Goal: Task Accomplishment & Management: Use online tool/utility

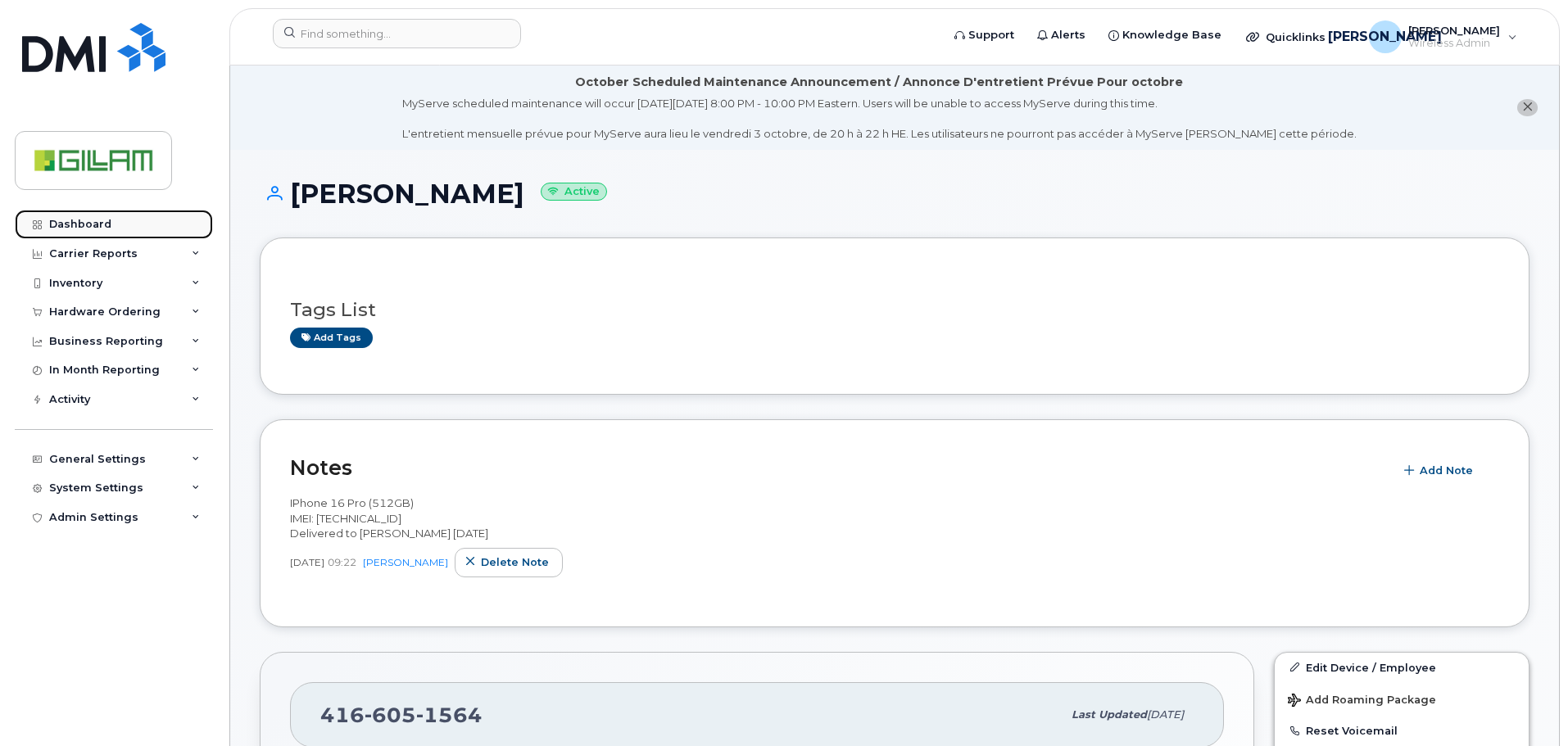
click at [86, 226] on div "Dashboard" at bounding box center [80, 224] width 63 height 13
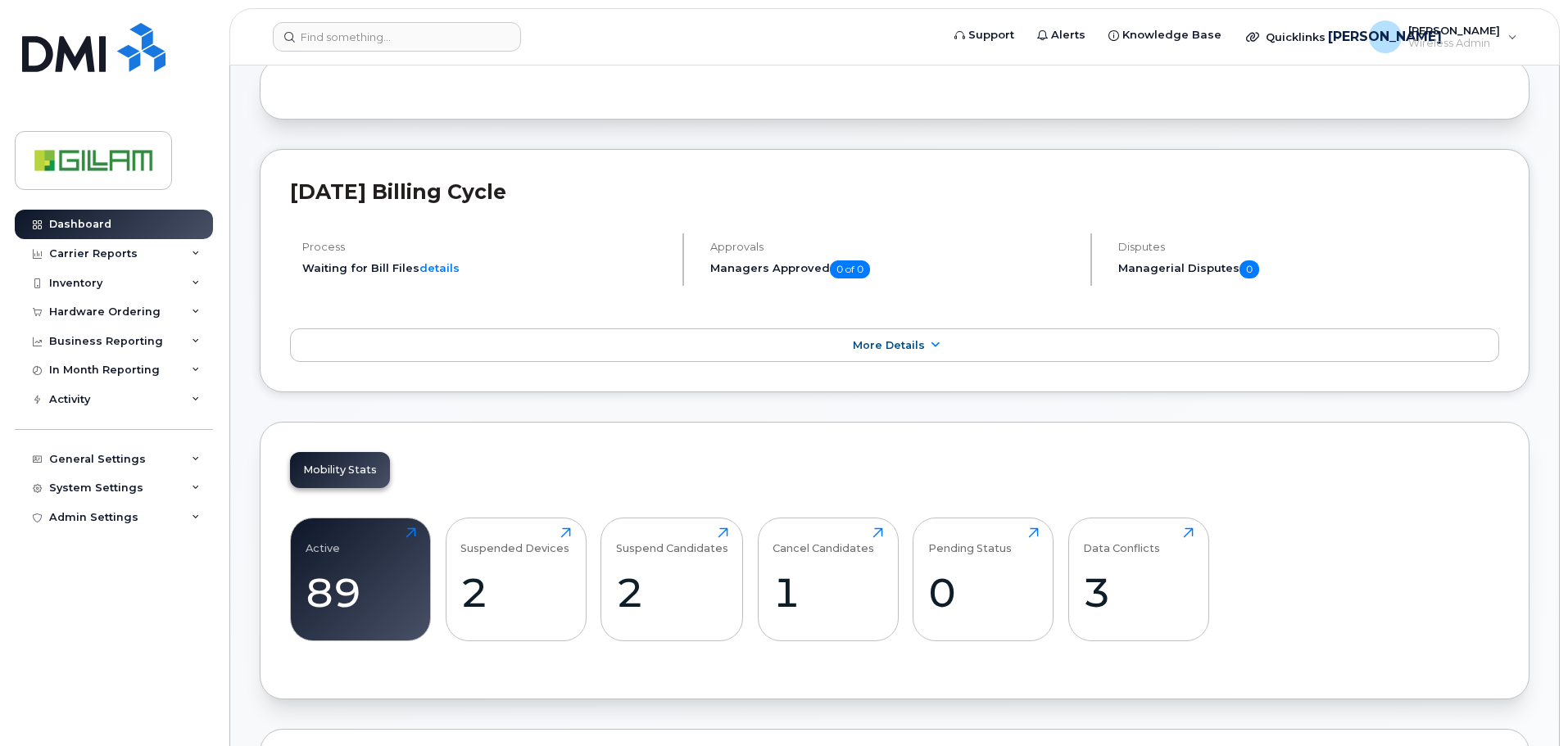
scroll to position [574, 0]
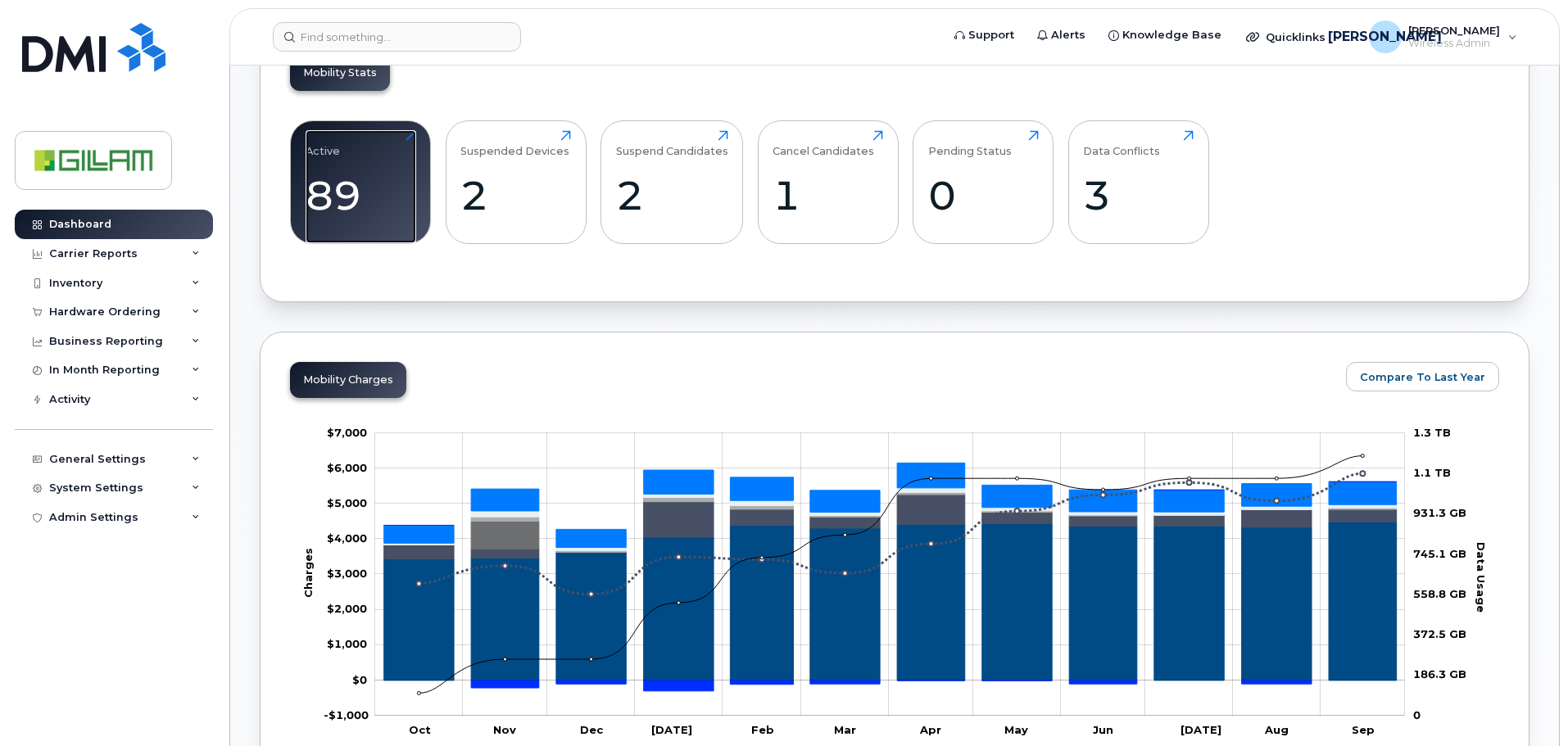
drag, startPoint x: 370, startPoint y: 189, endPoint x: 673, endPoint y: 247, distance: 308.5
click at [370, 189] on div "89" at bounding box center [360, 195] width 111 height 48
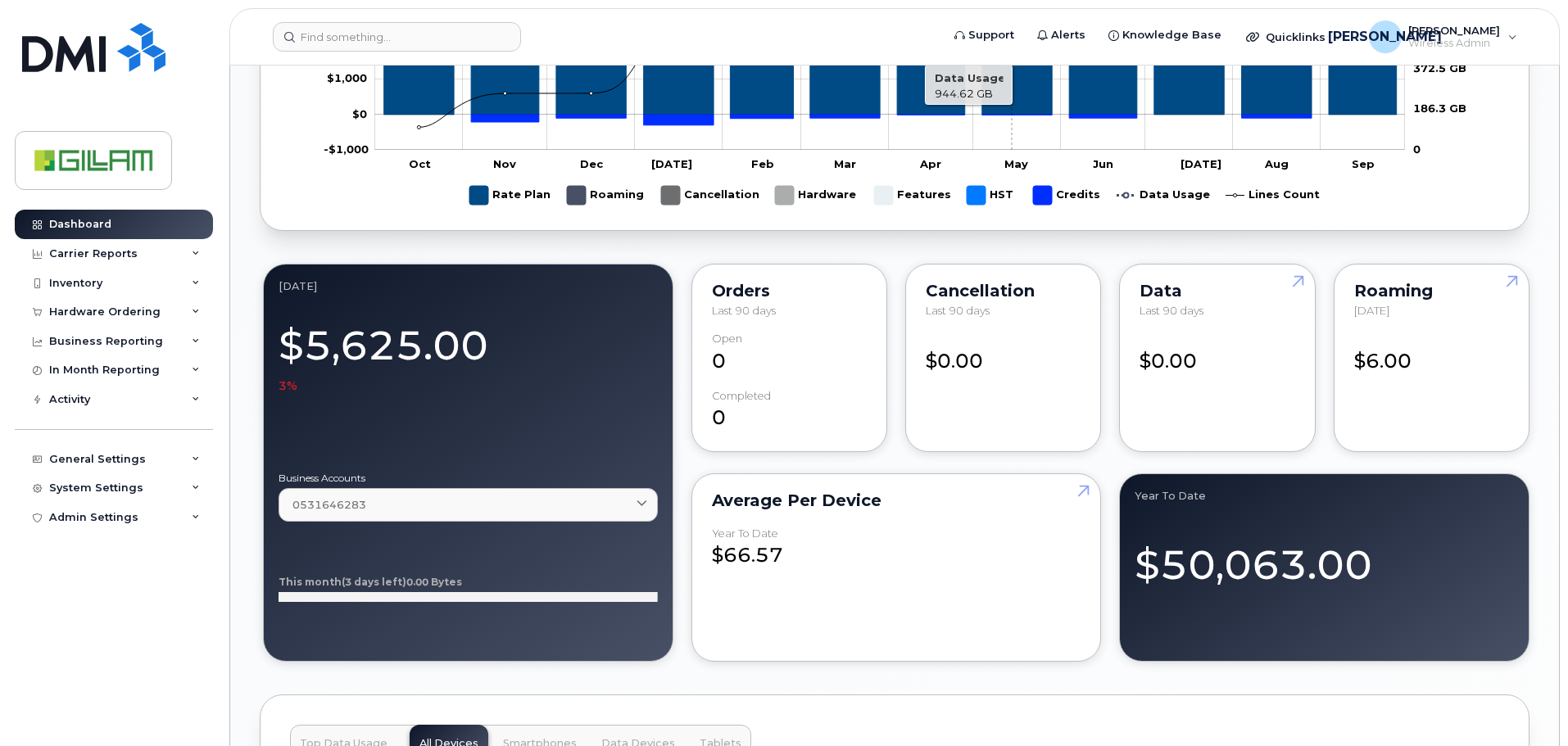
scroll to position [1229, 0]
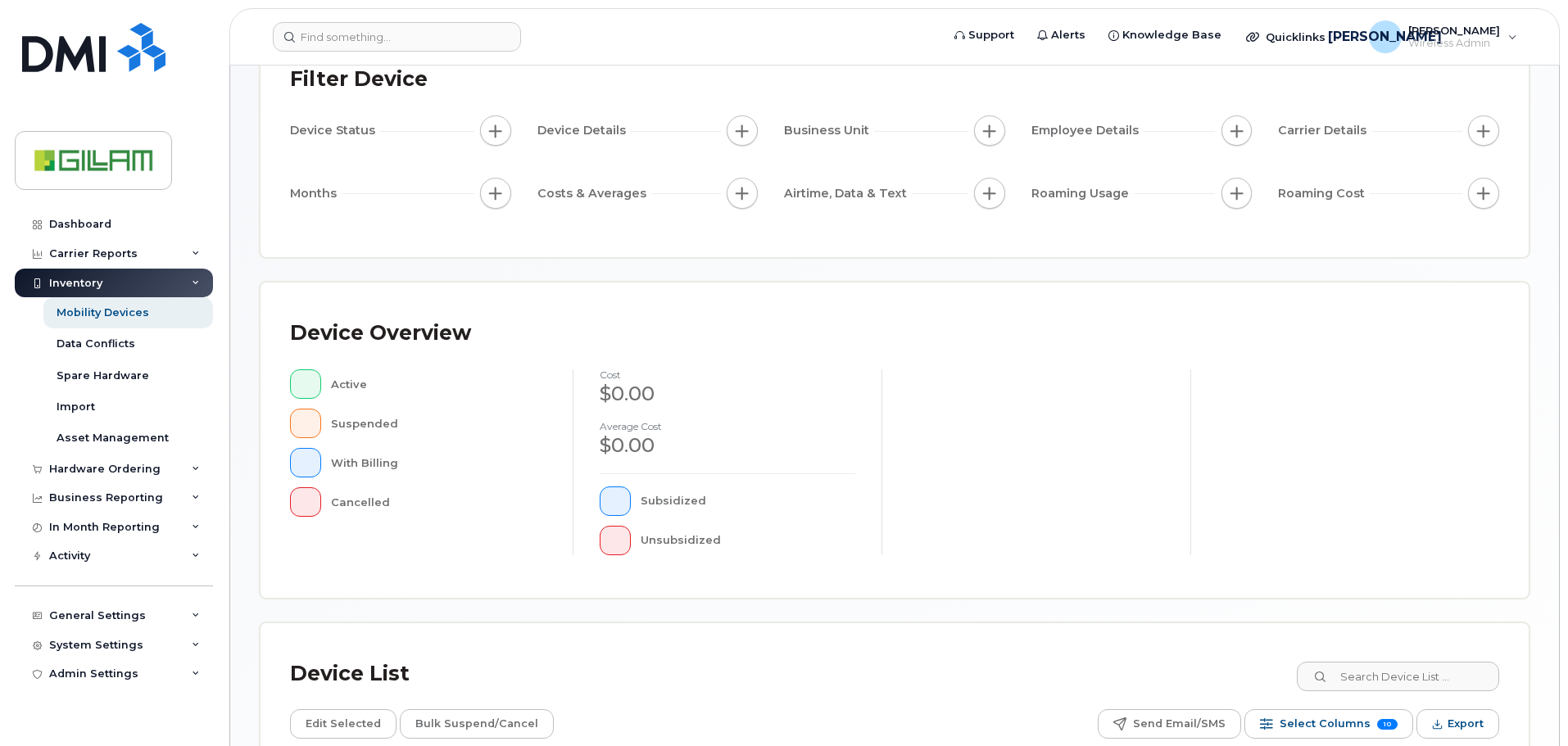
scroll to position [380, 0]
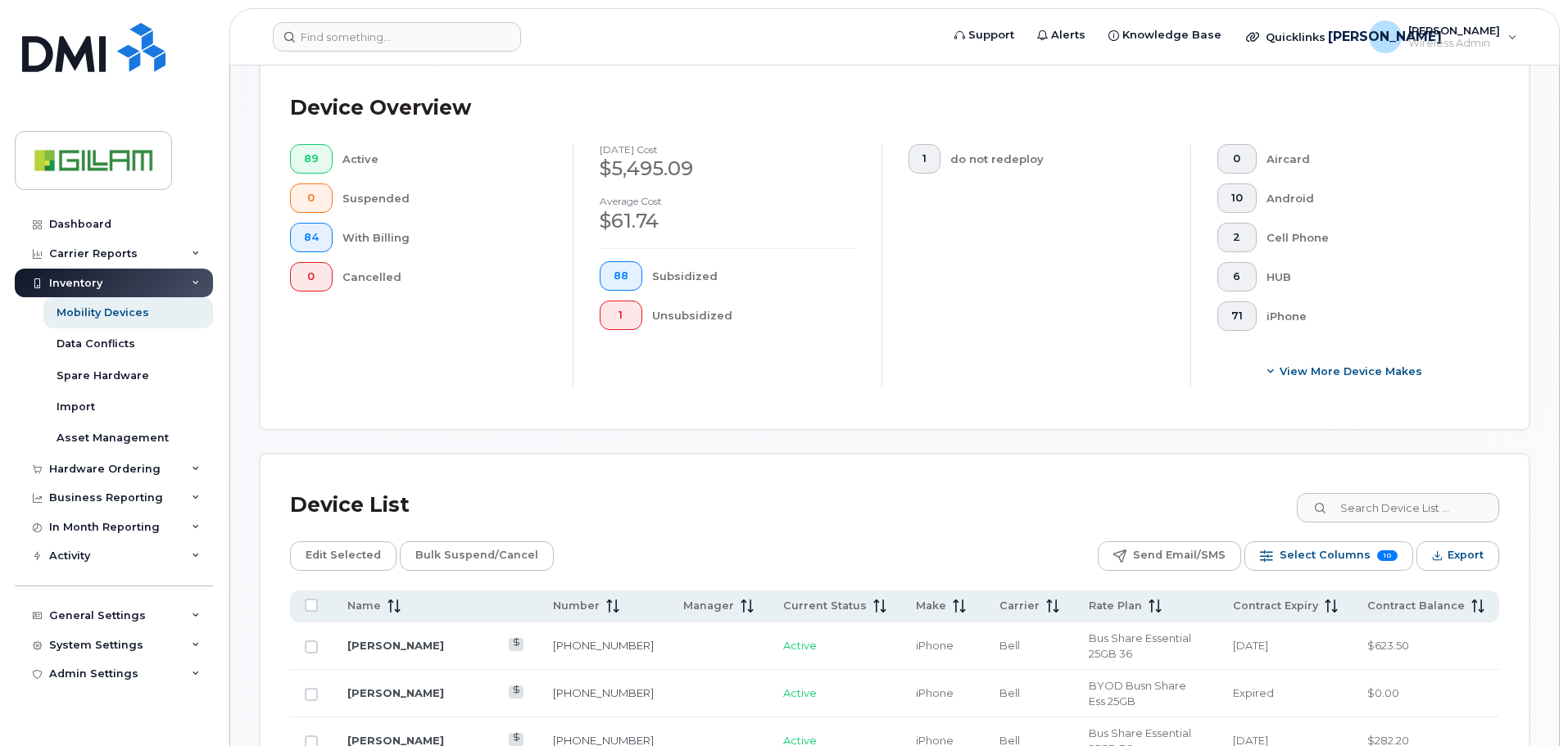
click at [1372, 411] on div "Device Overview 89 Active 0 Suspended 84 With Billing 0 Cancelled September 202…" at bounding box center [894, 243] width 1267 height 372
click at [1407, 511] on input at bounding box center [1397, 508] width 204 height 30
type input "Sam"
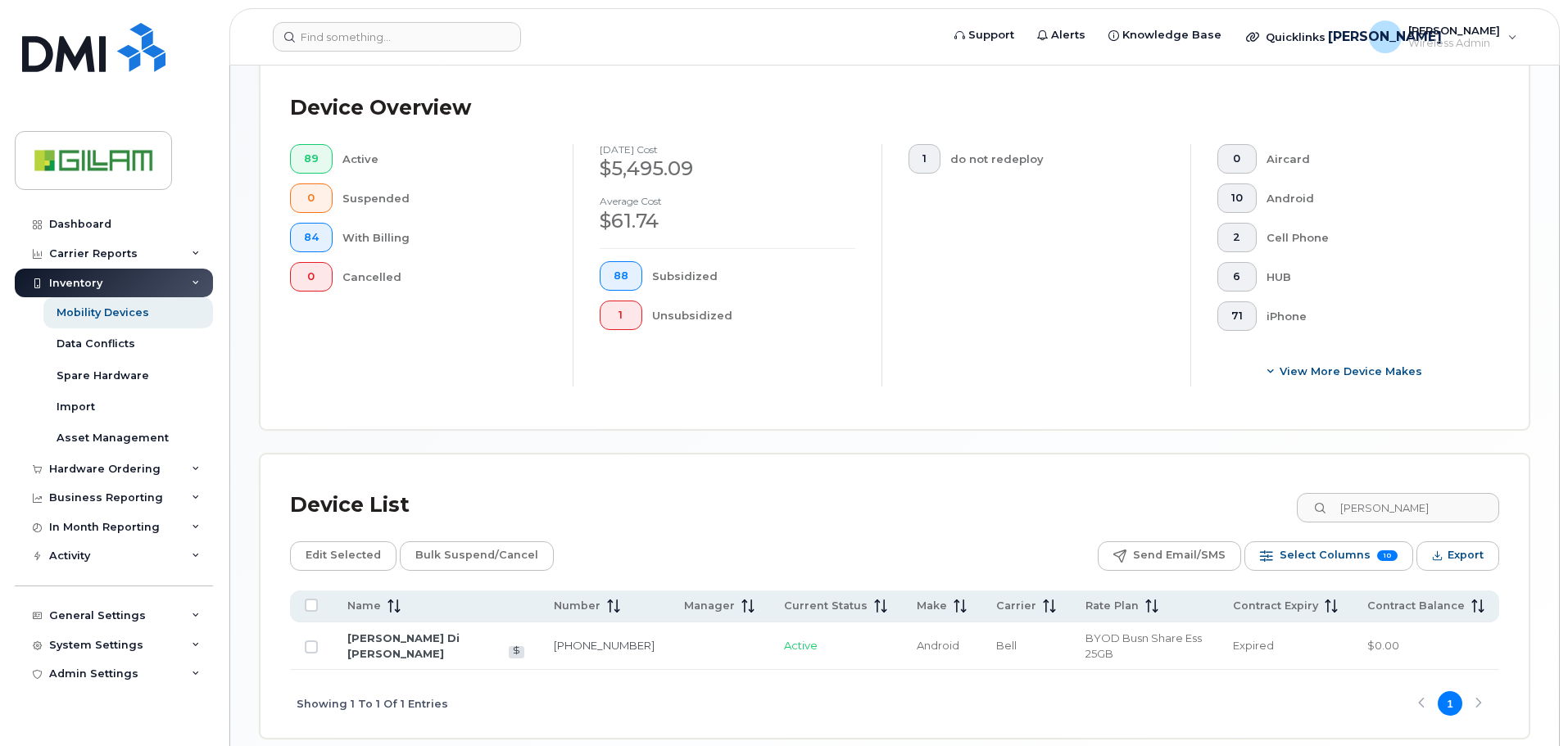
click at [370, 645] on td "Sam Di Maria" at bounding box center [436, 646] width 206 height 48
click at [373, 640] on link "Sam Di Maria" at bounding box center [404, 645] width 112 height 29
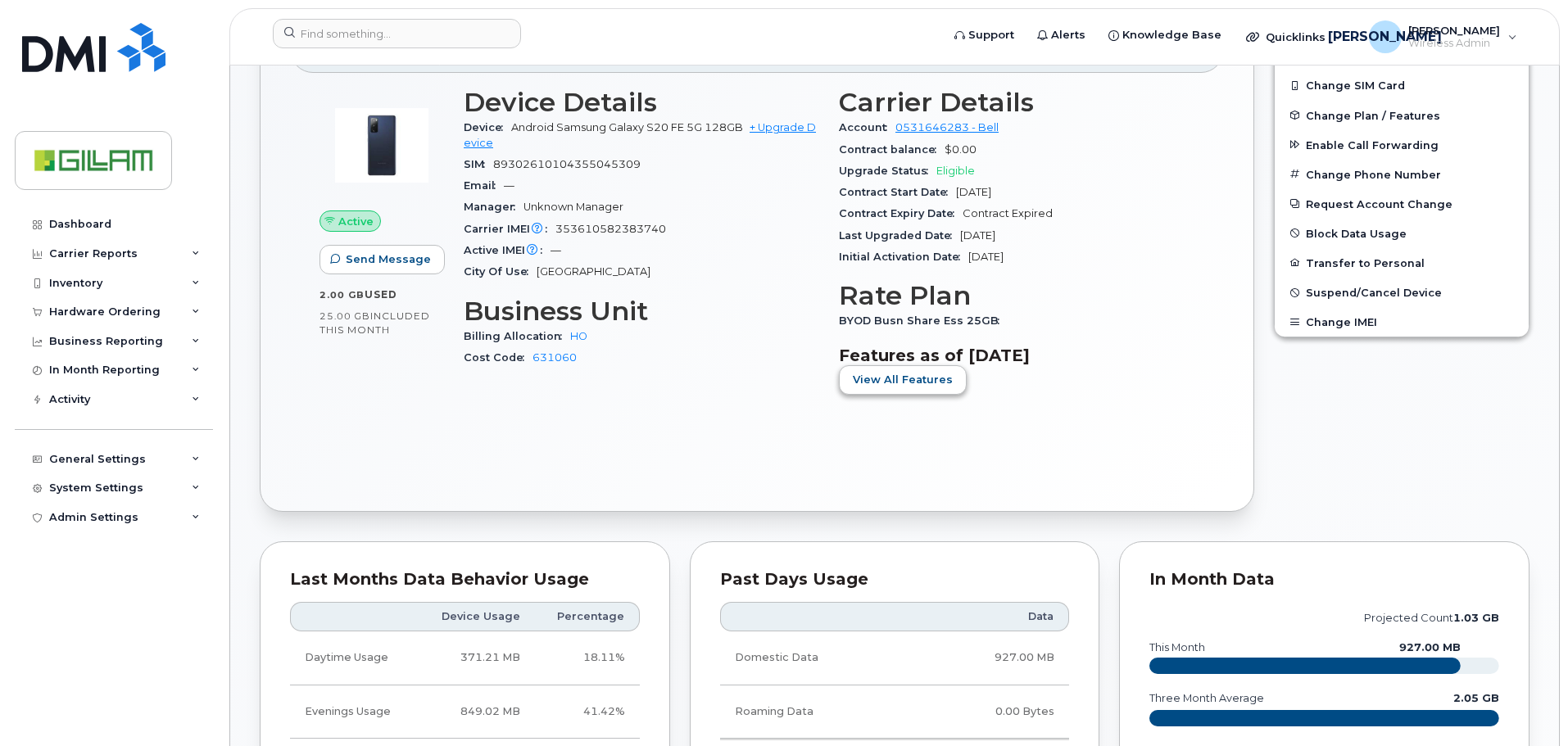
scroll to position [477, 0]
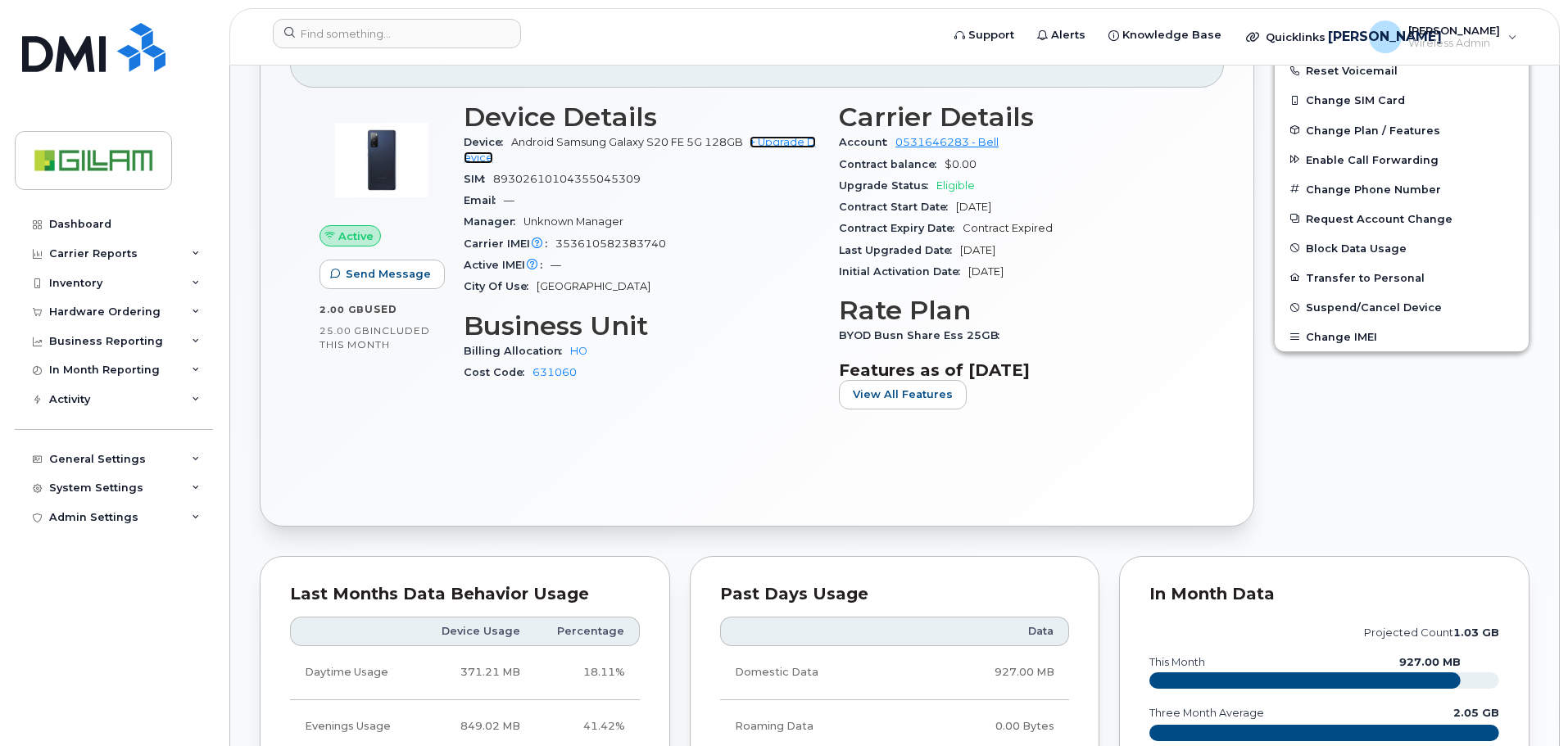
drag, startPoint x: 783, startPoint y: 142, endPoint x: 823, endPoint y: 160, distance: 43.9
click at [783, 143] on link "+ Upgrade Device" at bounding box center [640, 148] width 352 height 27
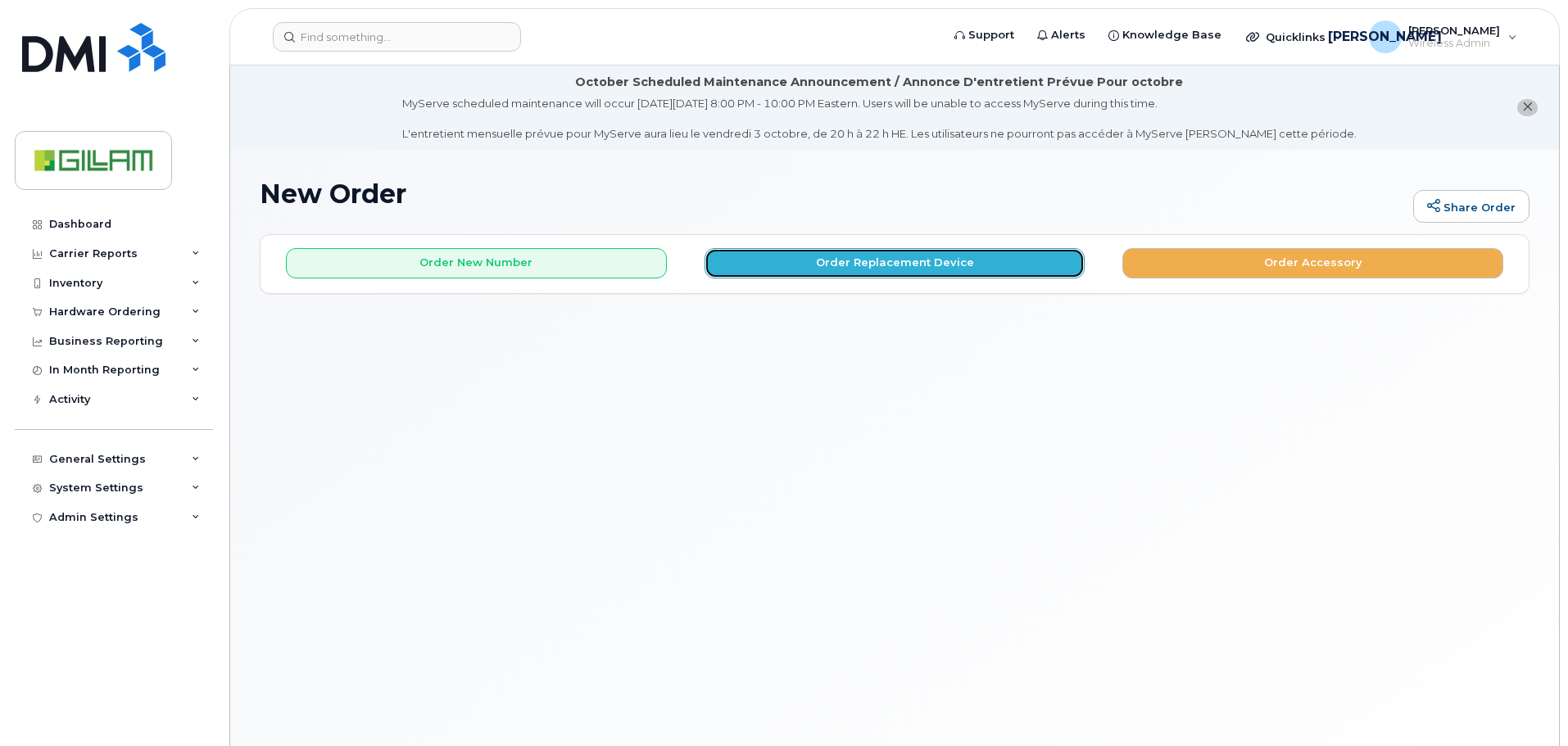
click at [841, 266] on button "Order Replacement Device" at bounding box center [894, 263] width 381 height 30
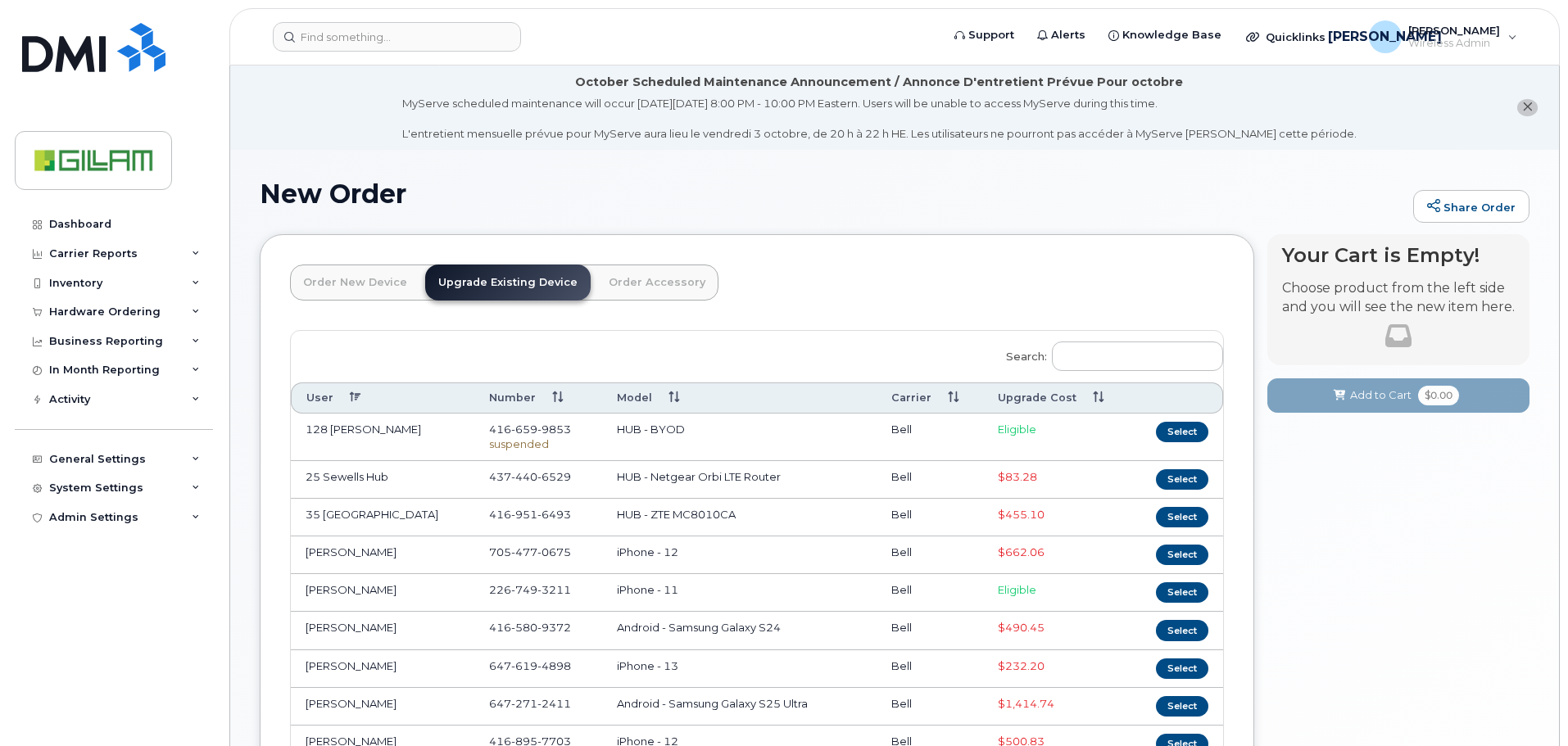
click at [362, 279] on link "Order New Device" at bounding box center [355, 282] width 130 height 36
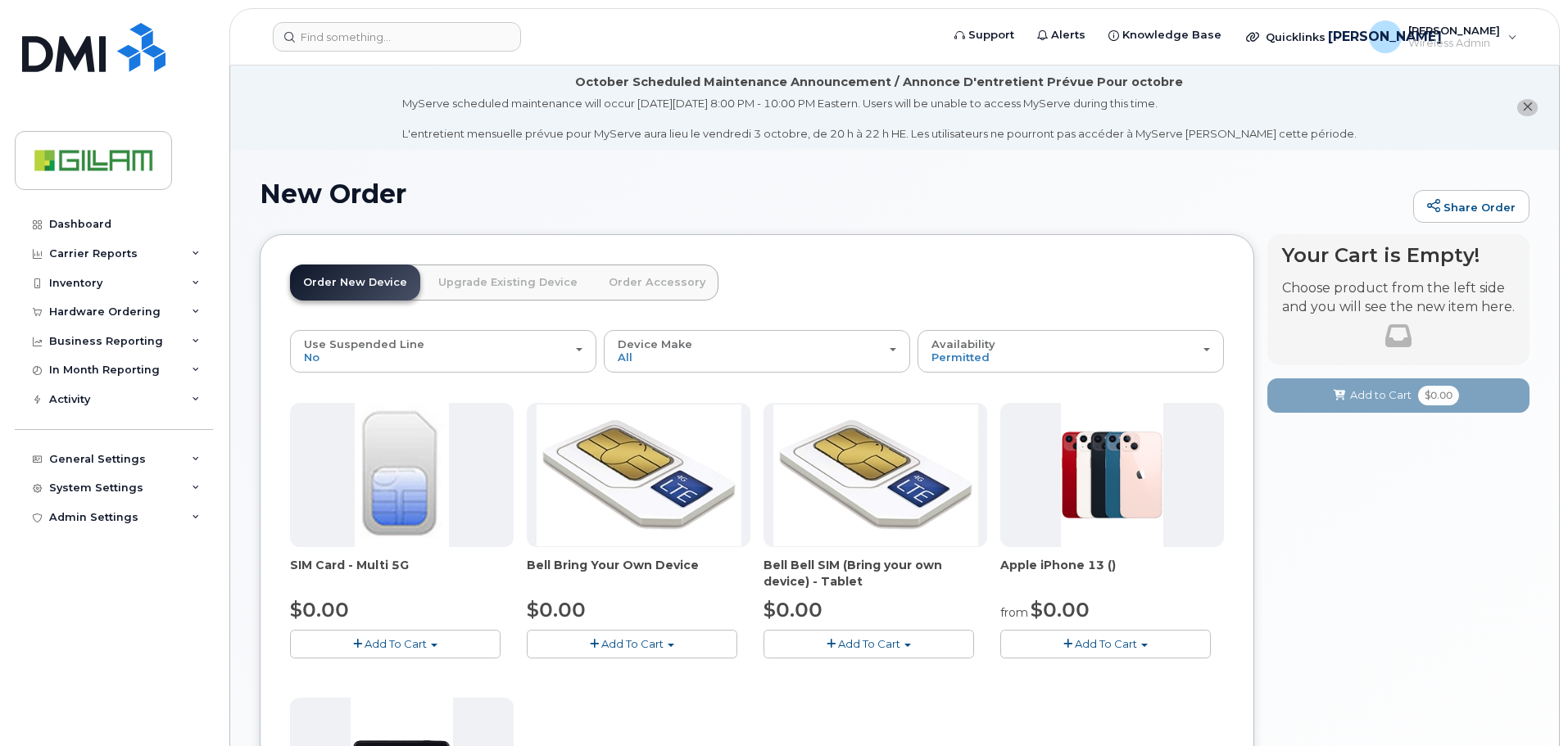
click at [498, 281] on link "Upgrade Existing Device" at bounding box center [507, 282] width 165 height 36
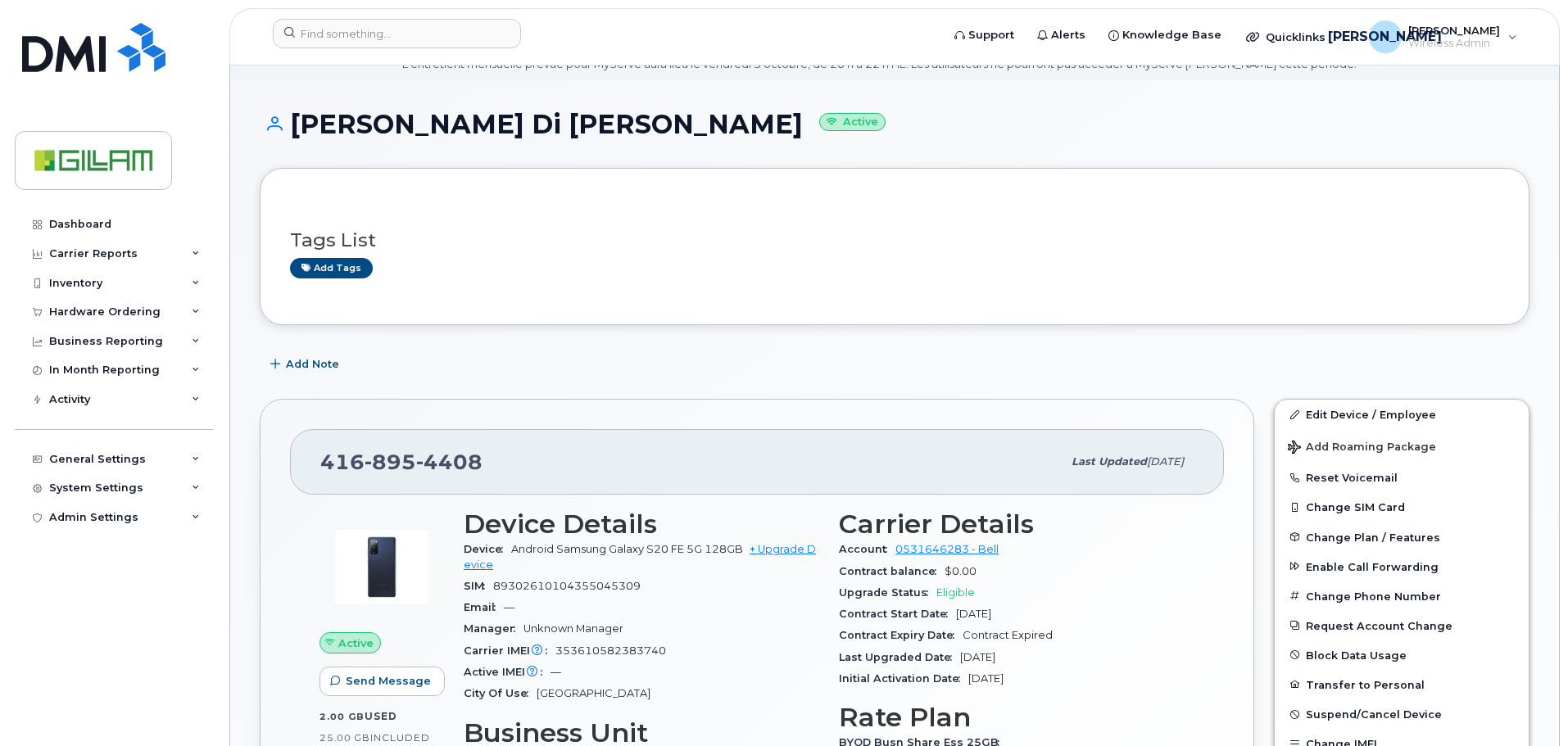
scroll to position [409, 0]
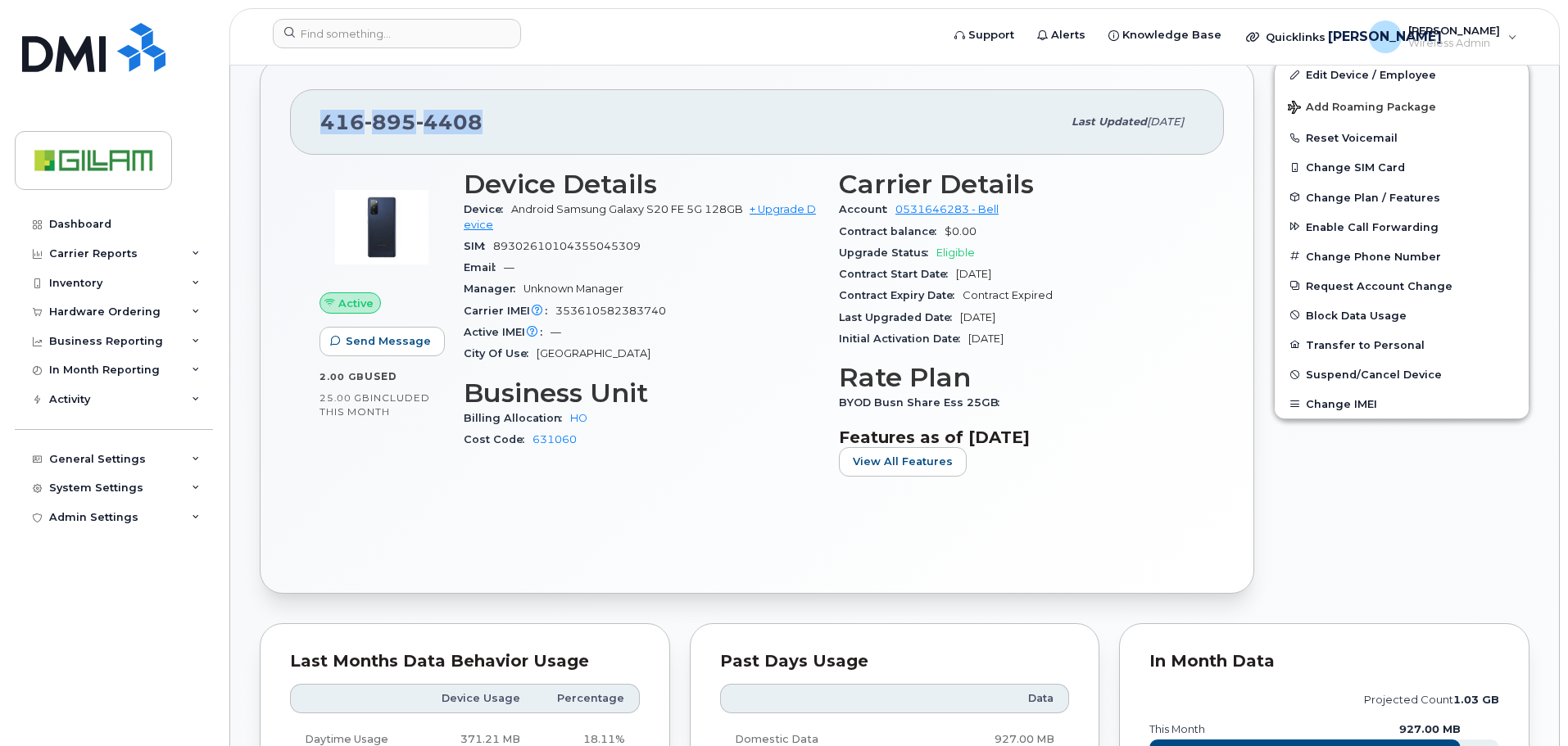
drag, startPoint x: 497, startPoint y: 122, endPoint x: 295, endPoint y: 114, distance: 202.2
click at [295, 114] on div "[PHONE_NUMBER] Last updated [DATE]" at bounding box center [757, 122] width 934 height 65
copy span "[PHONE_NUMBER]"
